Goal: Task Accomplishment & Management: Manage account settings

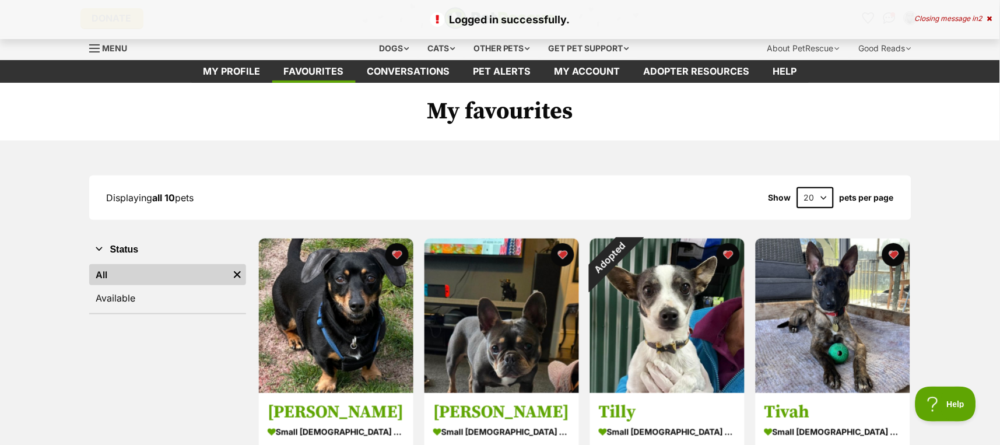
click at [926, 94] on h1 "My favourites" at bounding box center [500, 112] width 1000 height 58
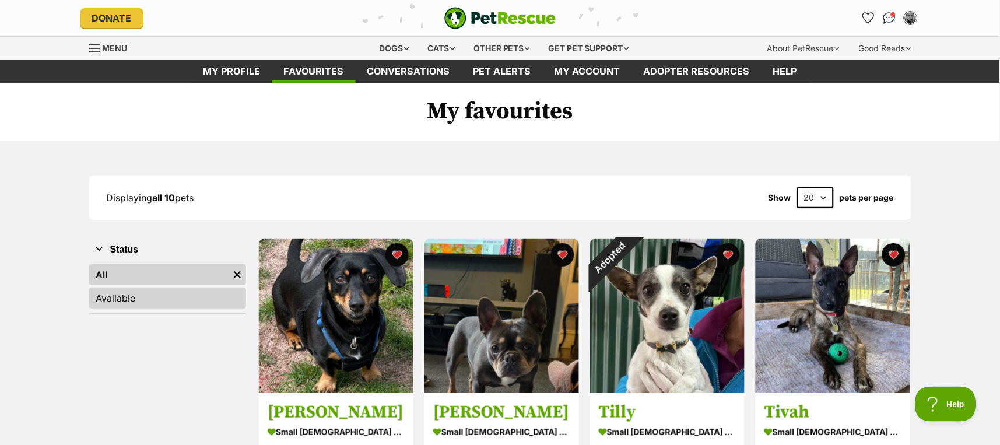
click at [121, 301] on link "Available" at bounding box center [167, 297] width 157 height 21
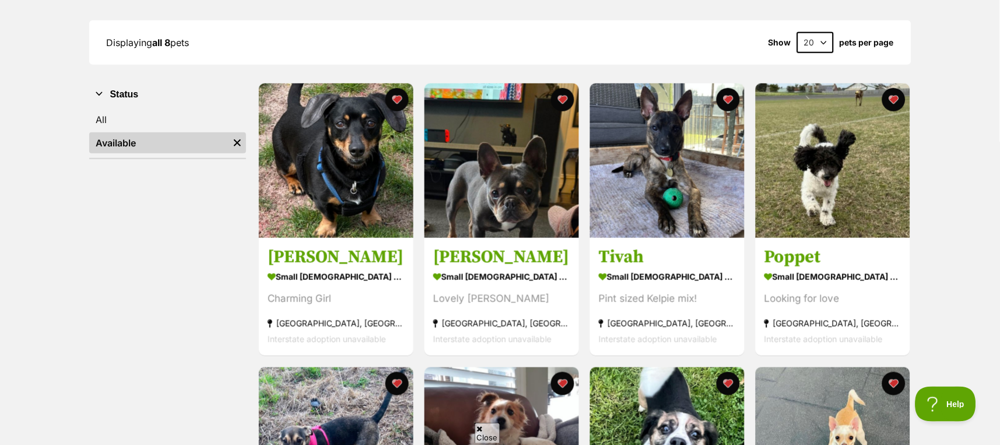
scroll to position [78, 0]
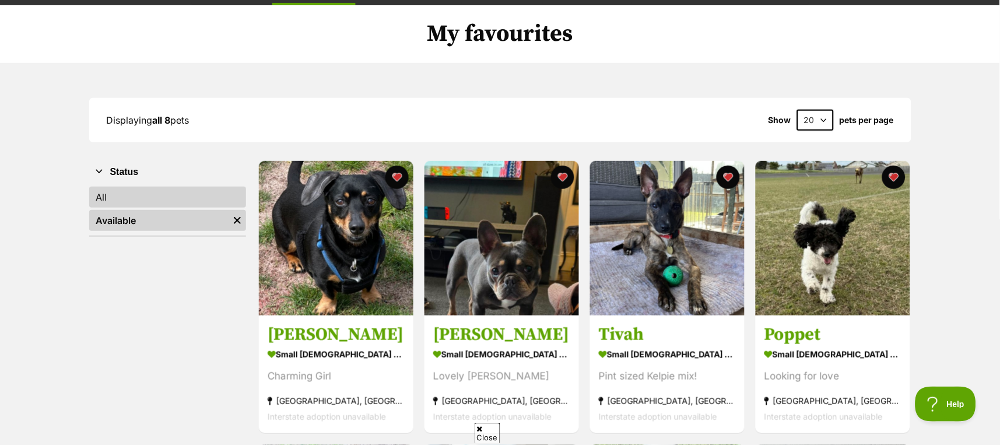
click at [123, 200] on link "All" at bounding box center [167, 197] width 157 height 21
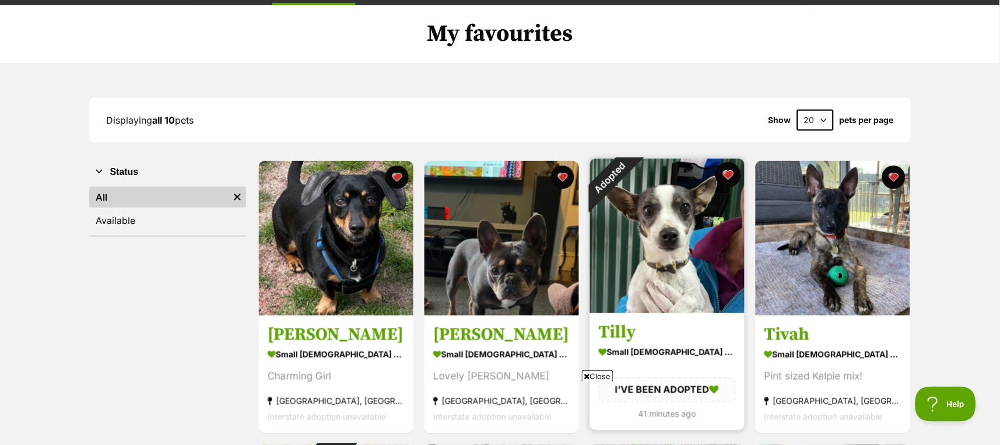
click at [727, 171] on button "favourite" at bounding box center [728, 175] width 26 height 26
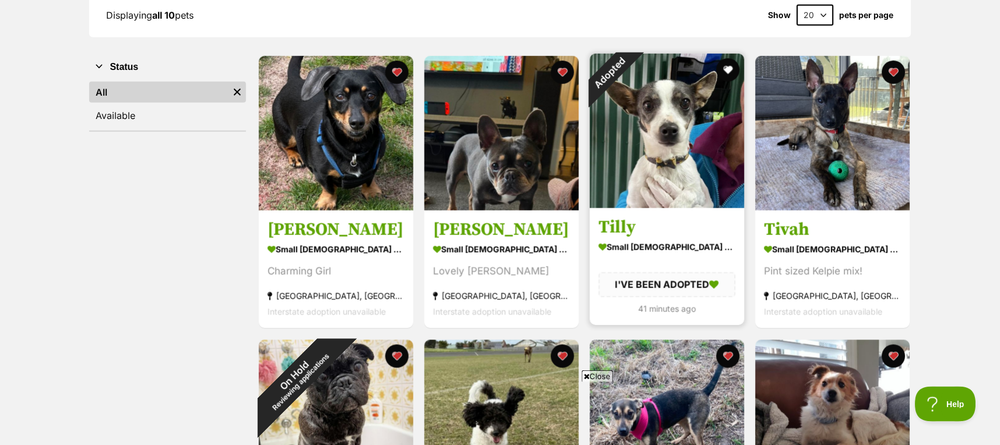
scroll to position [155, 0]
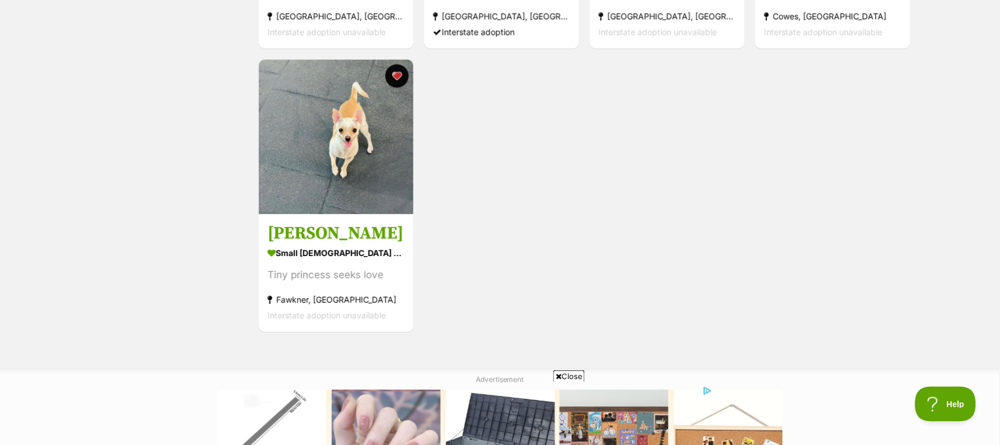
scroll to position [699, 0]
